Goal: Task Accomplishment & Management: Use online tool/utility

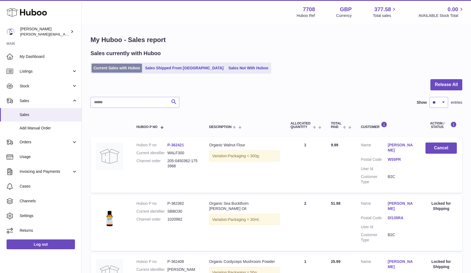
click at [115, 66] on link "Current Sales with Huboo" at bounding box center [117, 68] width 50 height 9
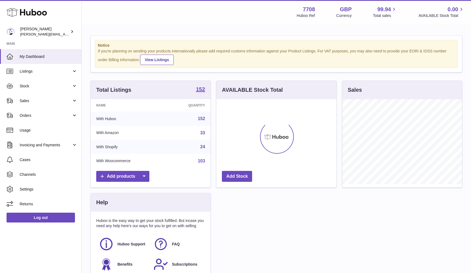
scroll to position [85, 120]
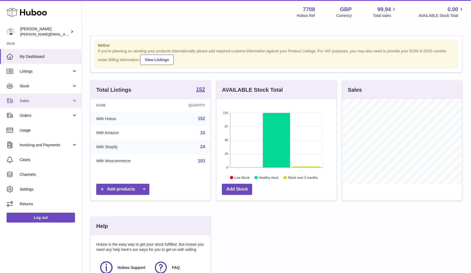
click at [61, 98] on span "Sales" at bounding box center [46, 100] width 52 height 5
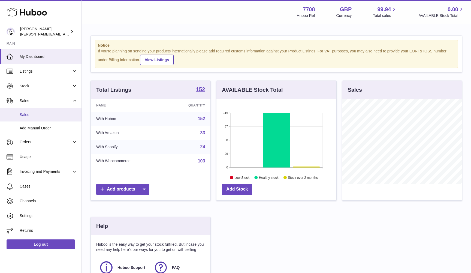
click at [59, 112] on span "Sales" at bounding box center [49, 114] width 58 height 5
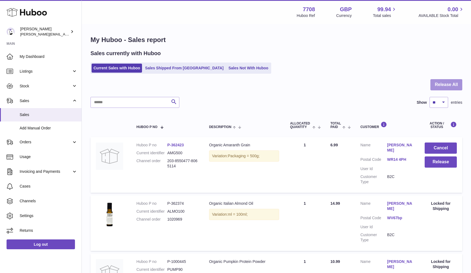
click at [452, 85] on button "Release All" at bounding box center [447, 84] width 32 height 11
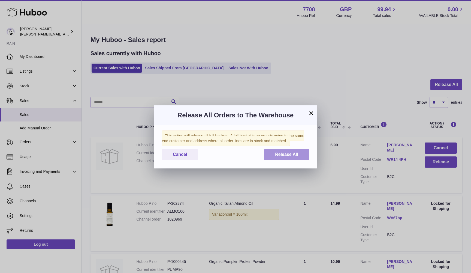
click at [293, 155] on span "Release All" at bounding box center [286, 154] width 23 height 5
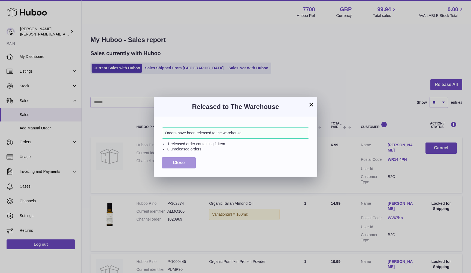
click at [167, 164] on button "Close" at bounding box center [179, 162] width 34 height 11
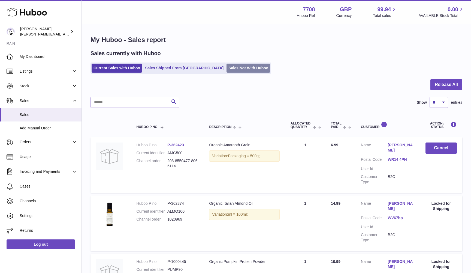
click at [227, 67] on link "Sales Not With Huboo" at bounding box center [249, 68] width 44 height 9
